Goal: Task Accomplishment & Management: Complete application form

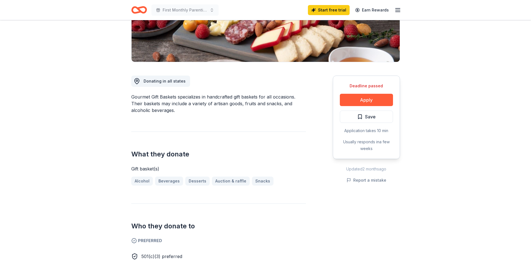
scroll to position [115, 0]
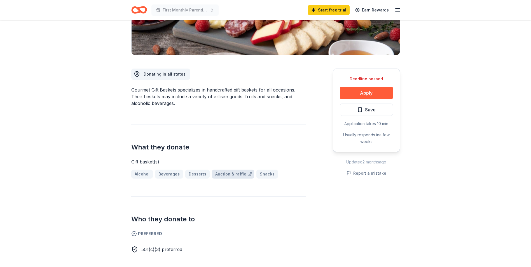
click at [224, 175] on link "Auction & raffle" at bounding box center [233, 173] width 42 height 9
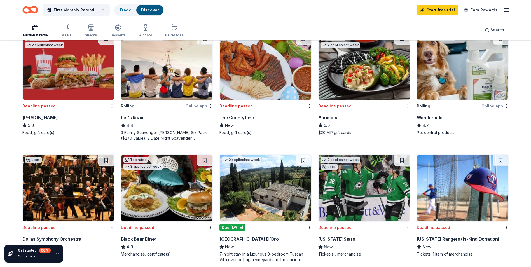
scroll to position [2, 0]
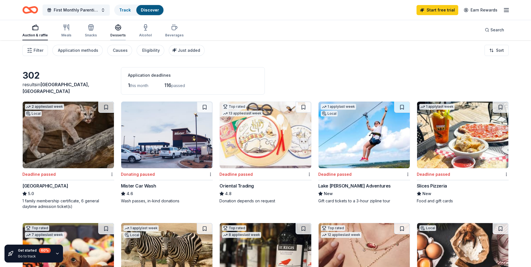
click at [118, 32] on div "Desserts" at bounding box center [117, 30] width 15 height 13
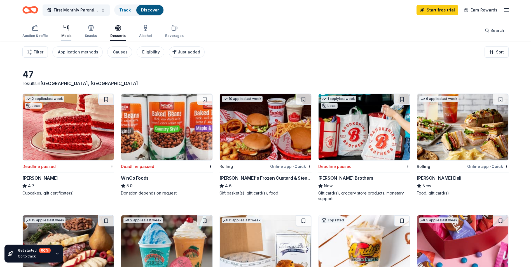
click at [66, 32] on div "Meals" at bounding box center [66, 31] width 10 height 13
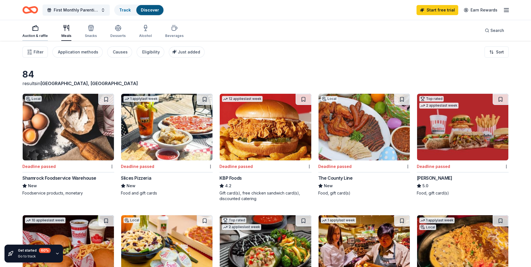
click at [33, 34] on div "Auction & raffle" at bounding box center [34, 36] width 25 height 4
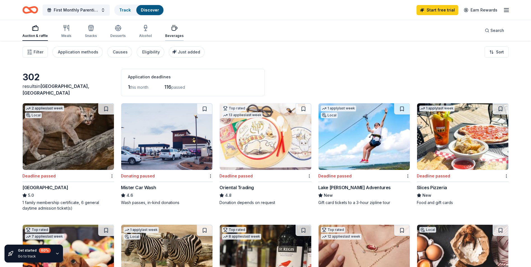
click at [173, 33] on div "Beverages" at bounding box center [174, 31] width 18 height 13
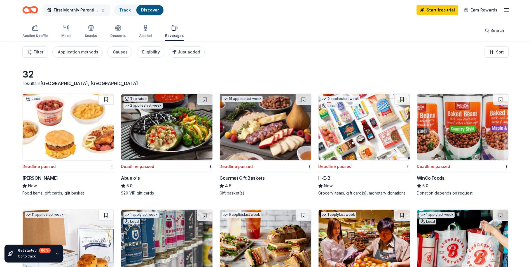
click at [102, 11] on button "First Monthly Parenting meeting" at bounding box center [76, 9] width 67 height 11
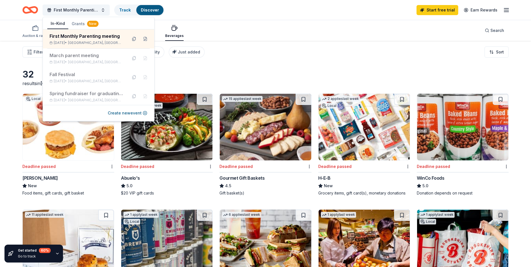
click at [226, 13] on div "First Monthly Parenting meeting Track Discover Start free trial Earn Rewards" at bounding box center [265, 9] width 486 height 13
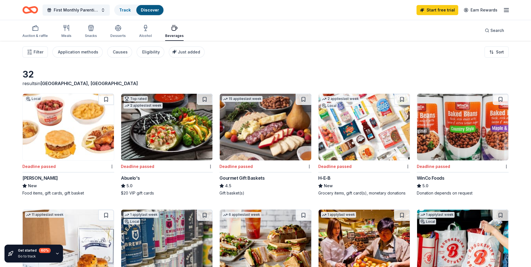
click at [506, 10] on line "button" at bounding box center [506, 10] width 4 height 0
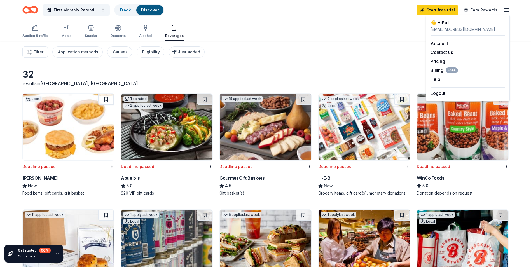
click at [333, 69] on div "32 results in El Paso, TX" at bounding box center [265, 78] width 486 height 18
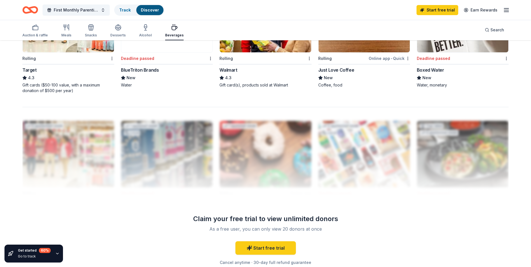
scroll to position [531, 0]
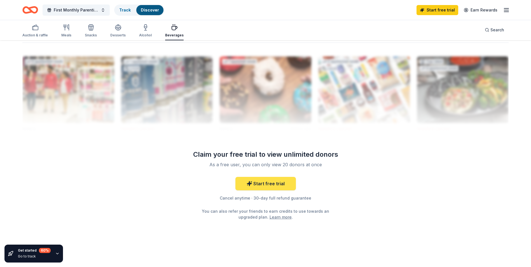
click at [262, 182] on link "Start free trial" at bounding box center [265, 183] width 60 height 13
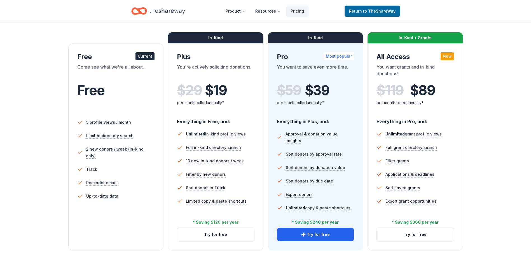
scroll to position [65, 0]
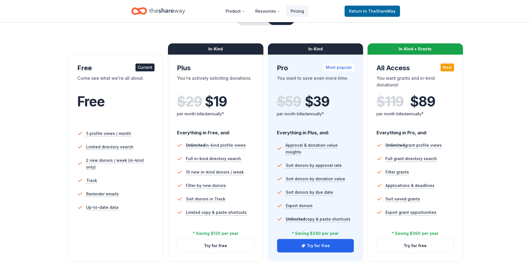
click at [142, 67] on div "Current" at bounding box center [144, 67] width 19 height 8
click at [381, 11] on span "to TheShareWay" at bounding box center [379, 11] width 32 height 5
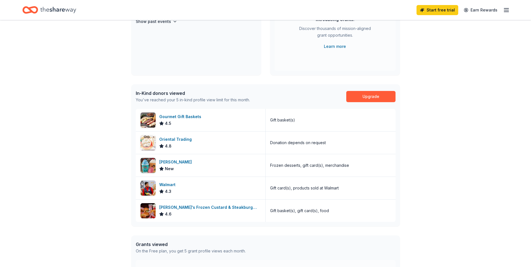
scroll to position [170, 0]
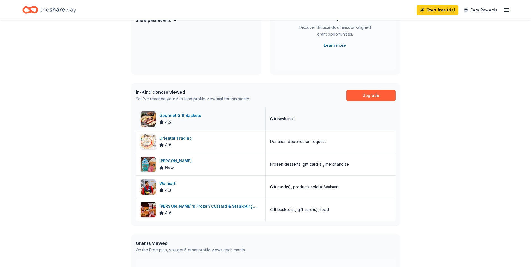
click at [167, 115] on div "Gourmet Gift Baskets" at bounding box center [181, 115] width 44 height 7
click at [172, 185] on div "Walmart" at bounding box center [168, 183] width 18 height 7
click at [181, 186] on div "Walmart 4.3" at bounding box center [201, 187] width 130 height 22
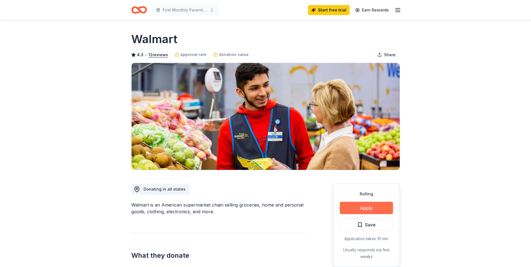
click at [367, 208] on button "Apply" at bounding box center [366, 208] width 53 height 12
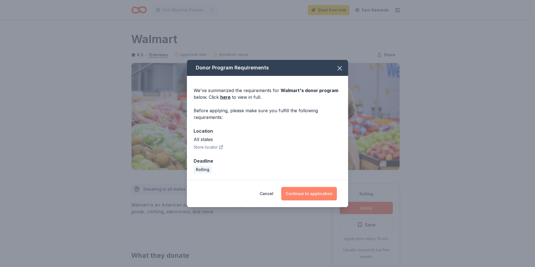
click at [306, 192] on button "Continue to application" at bounding box center [309, 193] width 56 height 13
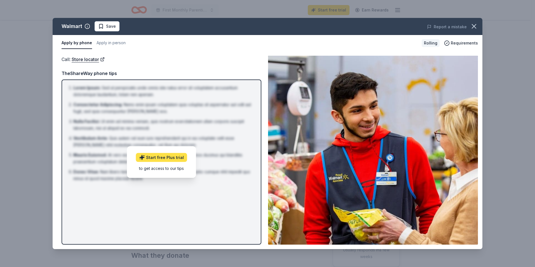
click at [164, 157] on link "Start free Plus trial" at bounding box center [161, 157] width 51 height 9
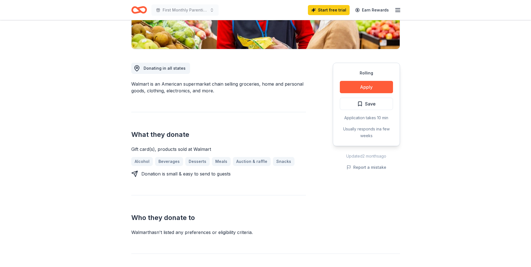
scroll to position [103, 0]
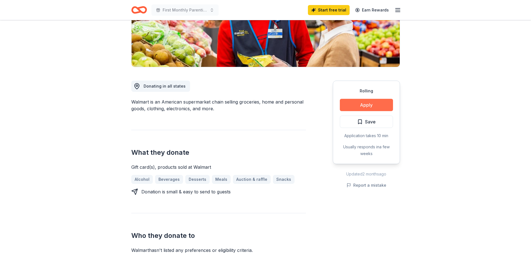
click at [360, 103] on button "Apply" at bounding box center [366, 105] width 53 height 12
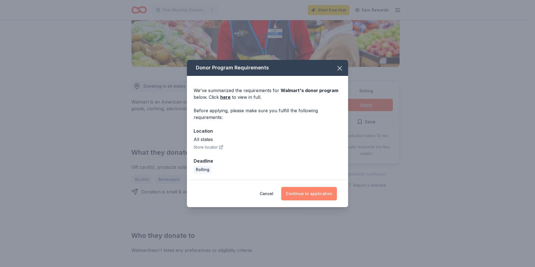
click at [307, 194] on button "Continue to application" at bounding box center [309, 193] width 56 height 13
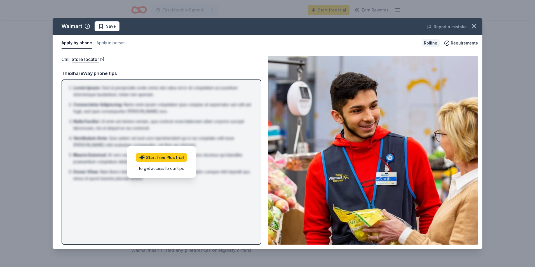
click at [143, 56] on div "Call : Store locator" at bounding box center [162, 59] width 200 height 7
click at [81, 43] on button "Apply by phone" at bounding box center [77, 43] width 30 height 12
click at [86, 43] on button "Apply by phone" at bounding box center [77, 43] width 30 height 12
click at [466, 42] on span "Requirements" at bounding box center [464, 43] width 27 height 7
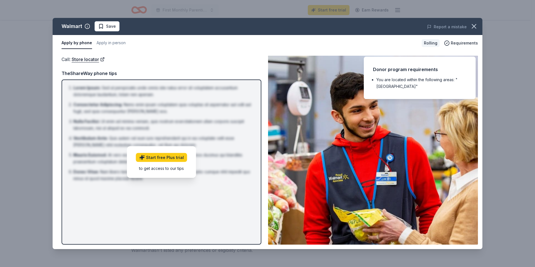
click at [223, 49] on div "Apply by phone Apply in person" at bounding box center [239, 43] width 355 height 12
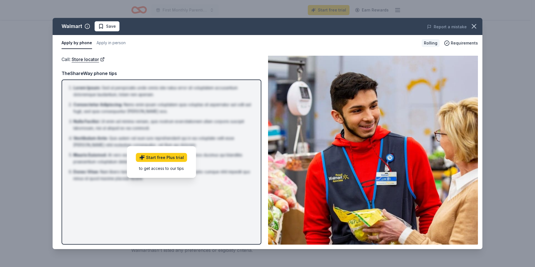
click at [431, 43] on div "Rolling" at bounding box center [430, 43] width 18 height 8
click at [180, 60] on div "Call : Store locator" at bounding box center [162, 59] width 200 height 7
click at [168, 159] on link "Start free Plus trial" at bounding box center [161, 157] width 51 height 9
click at [171, 57] on div "Call : Store locator" at bounding box center [162, 59] width 200 height 7
click at [92, 59] on link "Store locator" at bounding box center [88, 59] width 33 height 7
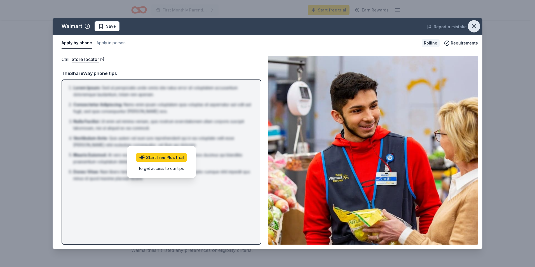
click at [472, 24] on icon "button" at bounding box center [474, 26] width 4 height 4
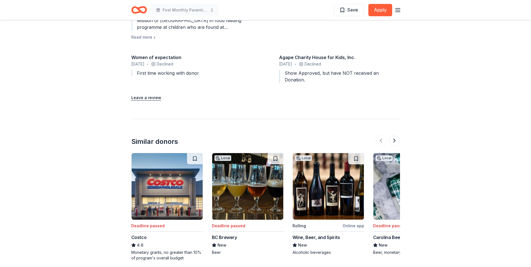
scroll to position [594, 0]
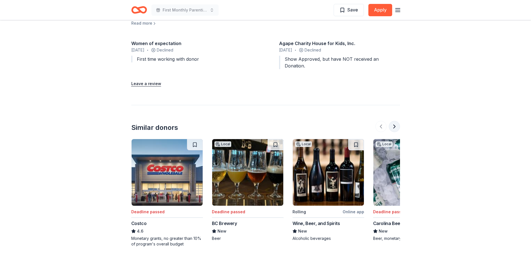
click at [393, 121] on button at bounding box center [393, 126] width 11 height 11
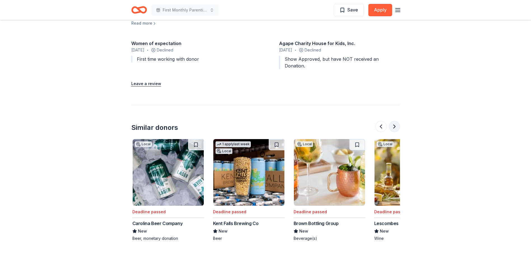
scroll to position [0, 242]
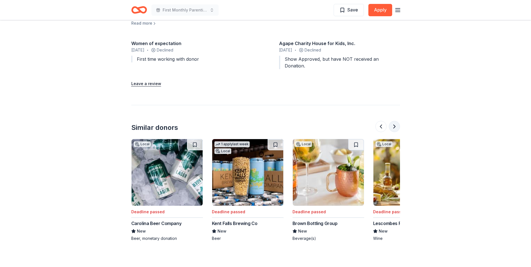
click at [392, 121] on button at bounding box center [393, 126] width 11 height 11
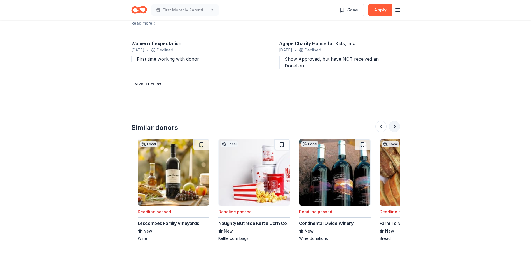
scroll to position [0, 483]
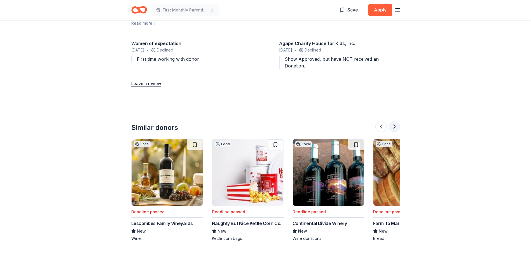
click at [392, 121] on button at bounding box center [393, 126] width 11 height 11
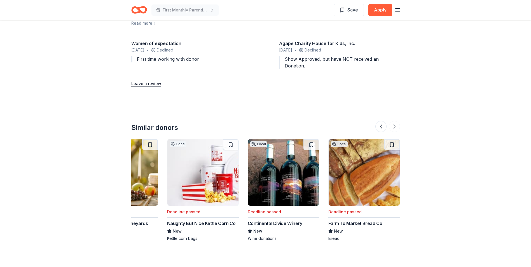
click at [394, 121] on div at bounding box center [387, 126] width 25 height 11
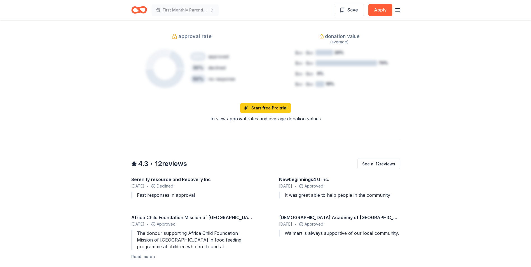
scroll to position [0, 0]
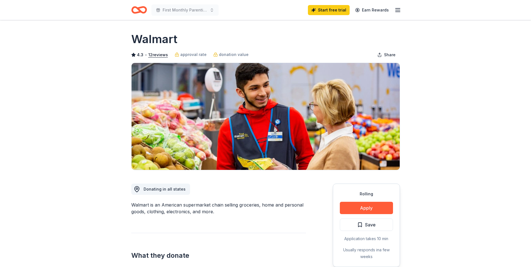
click at [397, 13] on icon "button" at bounding box center [397, 10] width 7 height 7
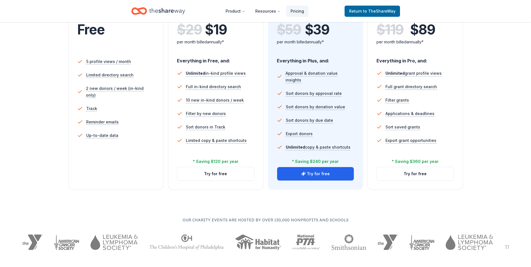
scroll to position [118, 0]
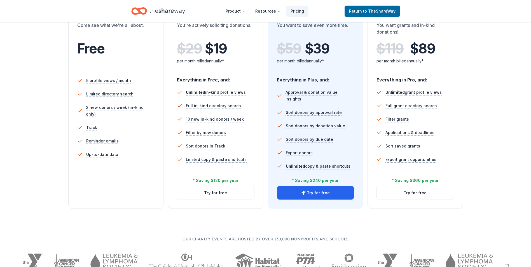
click at [100, 70] on div "Free" at bounding box center [115, 56] width 77 height 31
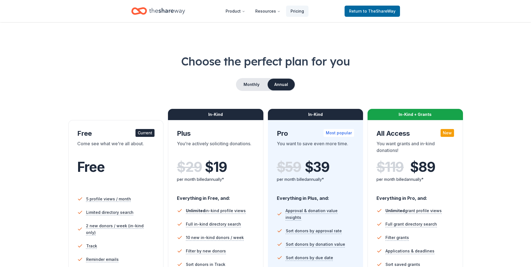
click at [158, 11] on icon "Home" at bounding box center [167, 10] width 36 height 11
